Goal: Find specific page/section: Locate item on page

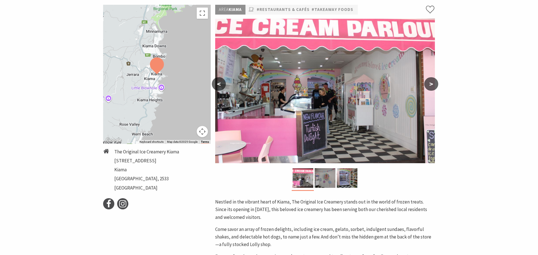
scroll to position [82, 0]
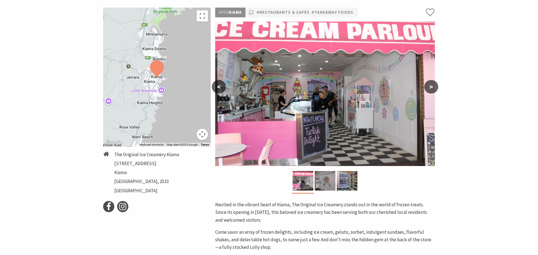
click at [432, 86] on button ">" at bounding box center [432, 86] width 14 height 13
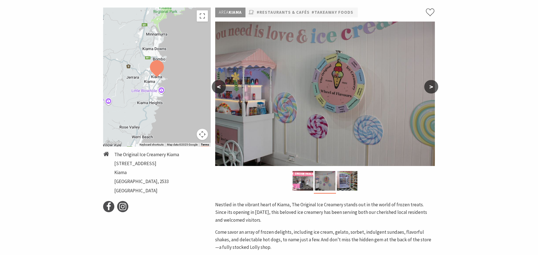
click at [432, 86] on button ">" at bounding box center [432, 86] width 14 height 13
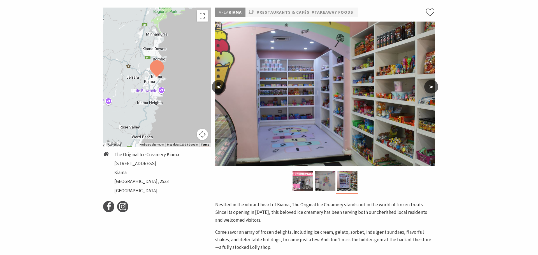
click at [432, 86] on button ">" at bounding box center [432, 86] width 14 height 13
click at [217, 87] on button "<" at bounding box center [219, 86] width 14 height 13
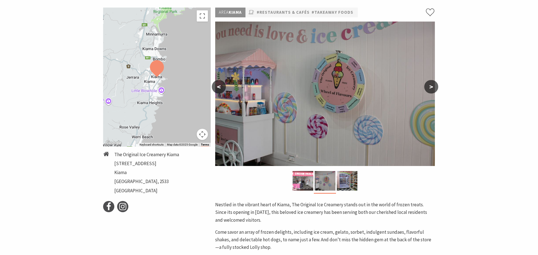
click at [217, 87] on button "<" at bounding box center [219, 86] width 14 height 13
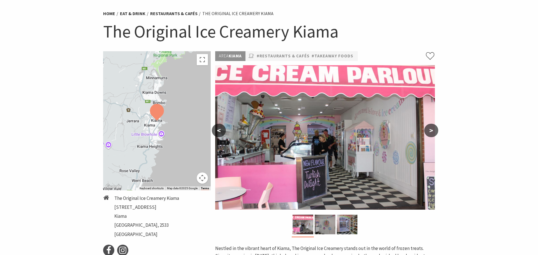
scroll to position [66, 0]
